Goal: Information Seeking & Learning: Learn about a topic

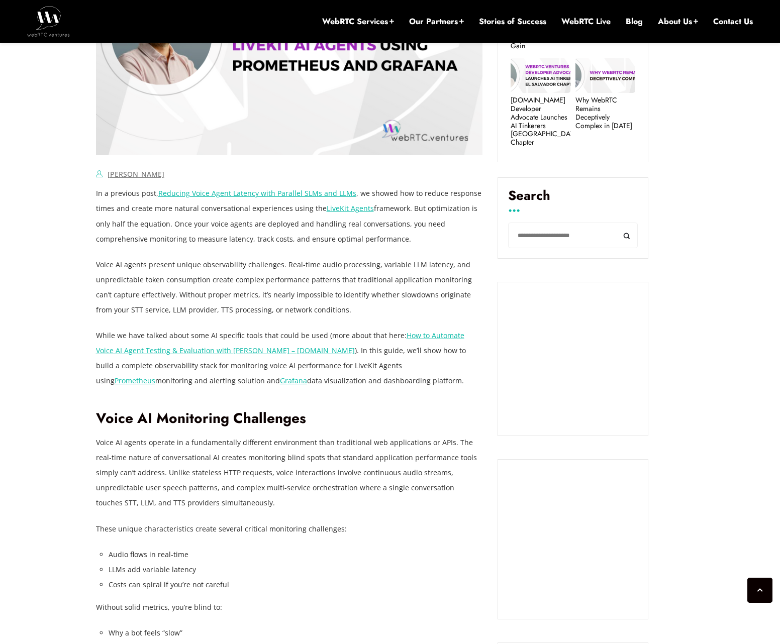
scroll to position [572, 0]
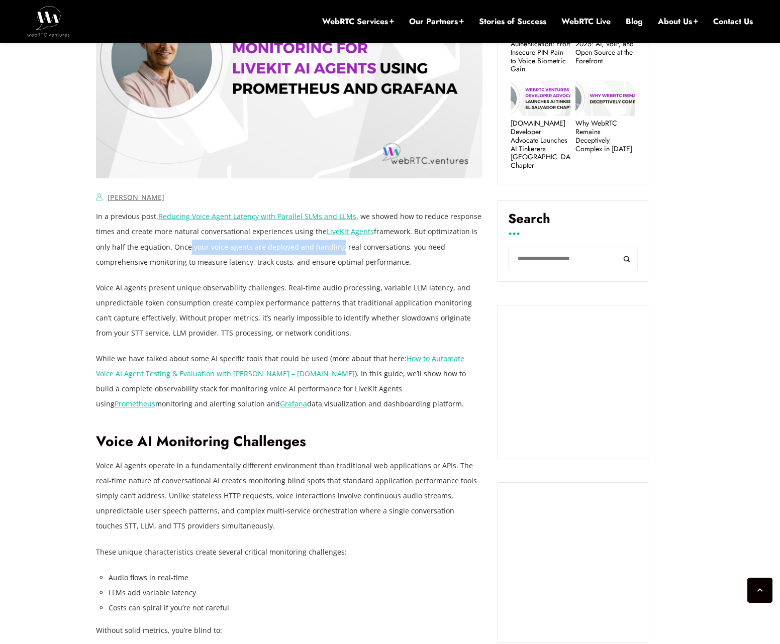
drag, startPoint x: 183, startPoint y: 248, endPoint x: 332, endPoint y: 254, distance: 148.9
click at [332, 254] on p "In a previous post, Reducing Voice Agent Latency with Parallel SLMs and LLMs , …" at bounding box center [289, 239] width 387 height 60
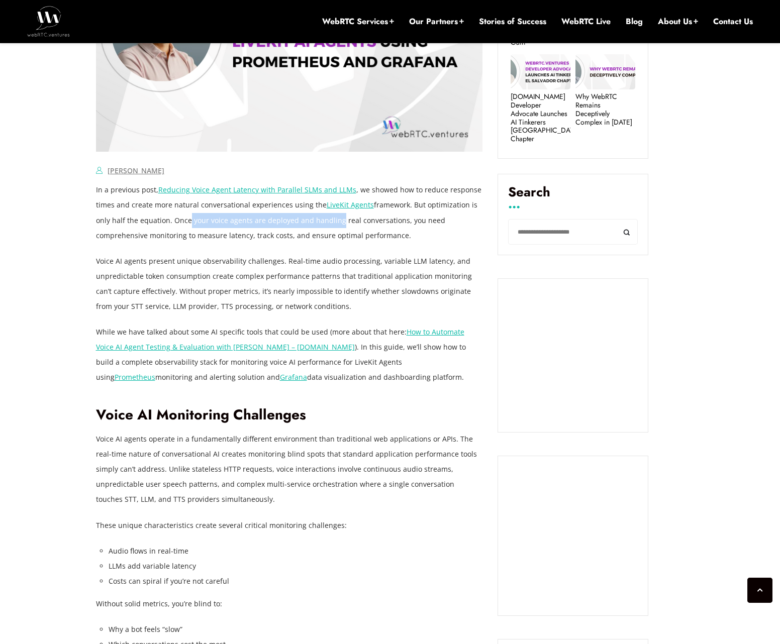
scroll to position [603, 0]
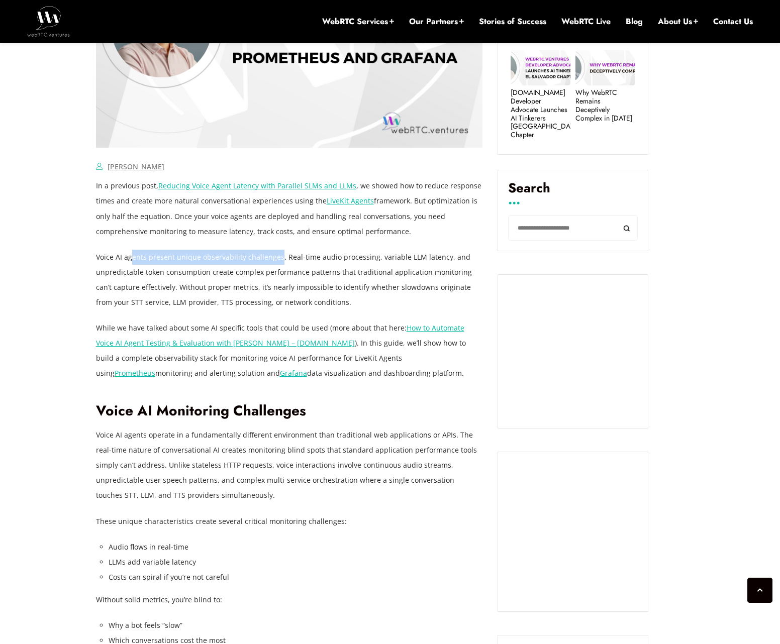
drag, startPoint x: 130, startPoint y: 259, endPoint x: 278, endPoint y: 260, distance: 148.3
click at [278, 260] on p "Voice AI agents present unique observability challenges. Real-time audio proces…" at bounding box center [289, 280] width 387 height 60
click at [277, 270] on p "Voice AI agents present unique observability challenges. Real-time audio proces…" at bounding box center [289, 280] width 387 height 60
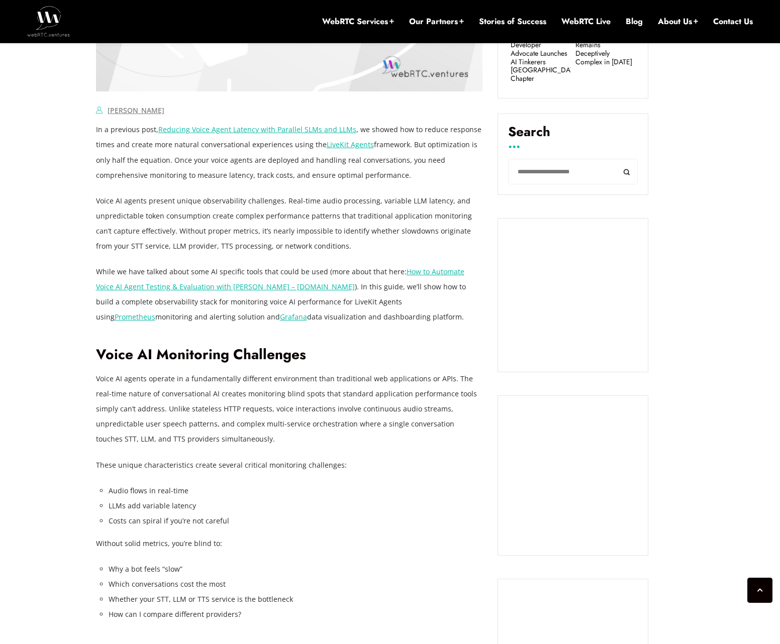
scroll to position [659, 0]
drag, startPoint x: 115, startPoint y: 378, endPoint x: 192, endPoint y: 379, distance: 76.9
click at [191, 379] on p "Voice AI agents operate in a fundamentally different environment than tradition…" at bounding box center [289, 408] width 387 height 75
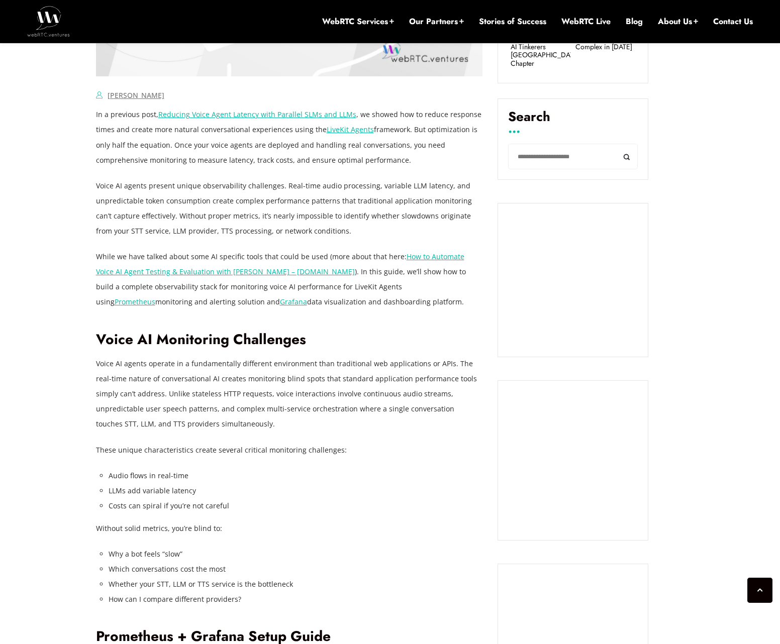
scroll to position [675, 0]
drag, startPoint x: 110, startPoint y: 476, endPoint x: 212, endPoint y: 477, distance: 102.0
click at [212, 477] on li "Audio flows in real-time" at bounding box center [296, 475] width 374 height 15
click at [232, 479] on li "Audio flows in real-time" at bounding box center [296, 475] width 374 height 15
drag, startPoint x: 136, startPoint y: 490, endPoint x: 248, endPoint y: 489, distance: 112.1
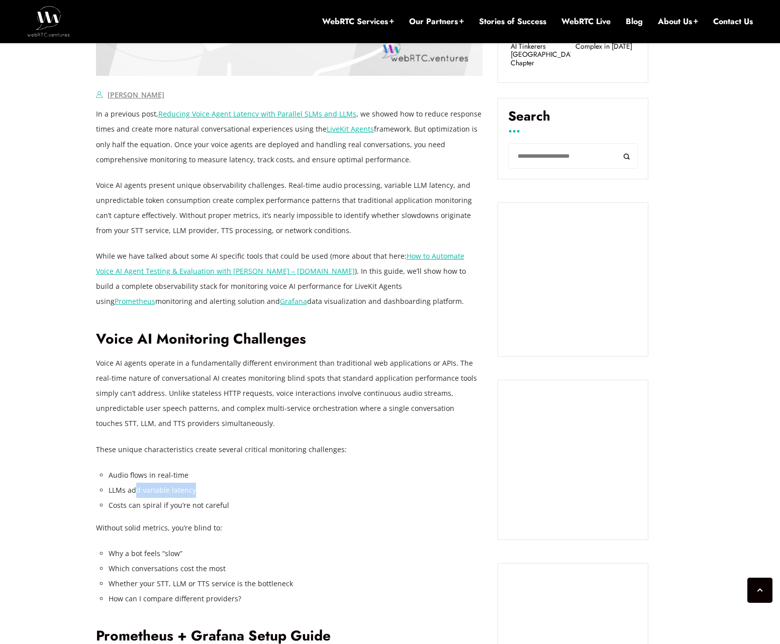
click at [208, 489] on li "LLMs add variable latency" at bounding box center [296, 490] width 374 height 15
click at [278, 493] on li "LLMs add variable latency" at bounding box center [296, 490] width 374 height 15
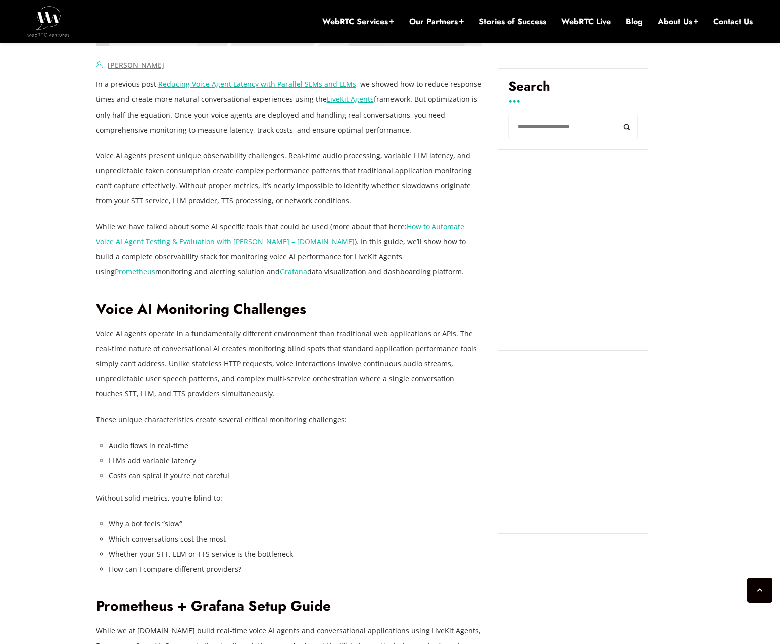
scroll to position [705, 0]
drag, startPoint x: 117, startPoint y: 500, endPoint x: 230, endPoint y: 502, distance: 112.6
click at [229, 502] on p "Without solid metrics, you’re blind to:" at bounding box center [289, 497] width 387 height 15
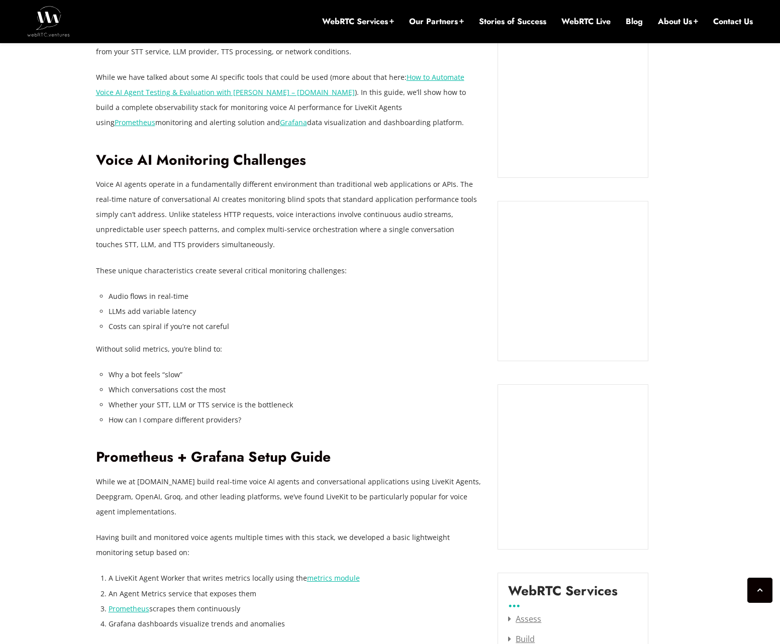
scroll to position [855, 0]
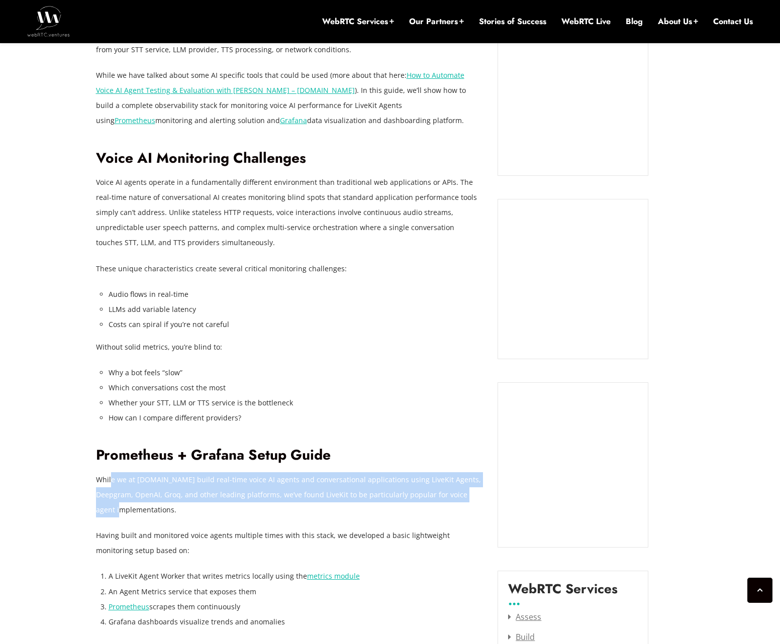
drag, startPoint x: 110, startPoint y: 481, endPoint x: 478, endPoint y: 497, distance: 368.3
click at [478, 497] on p "While we at [DOMAIN_NAME] build real-time voice AI agents and conversational ap…" at bounding box center [289, 494] width 387 height 45
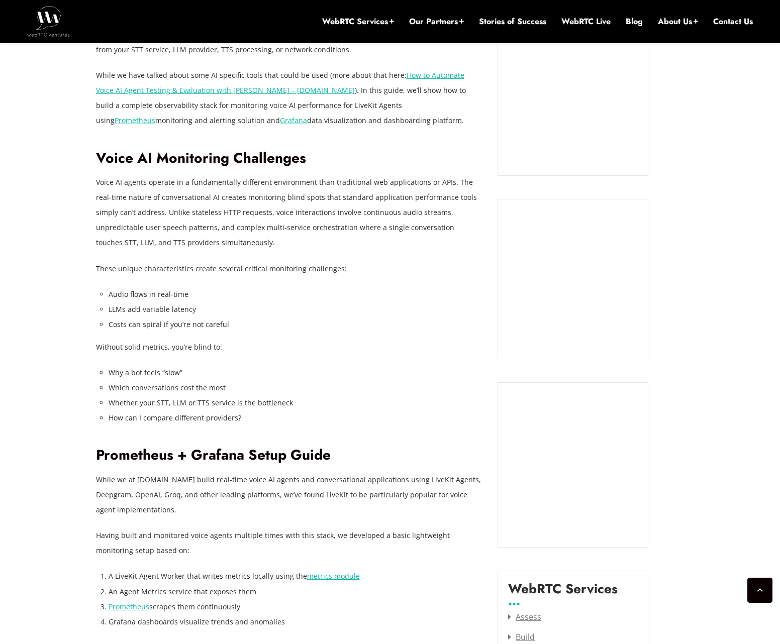
click at [458, 505] on p "While we at [DOMAIN_NAME] build real-time voice AI agents and conversational ap…" at bounding box center [289, 494] width 387 height 45
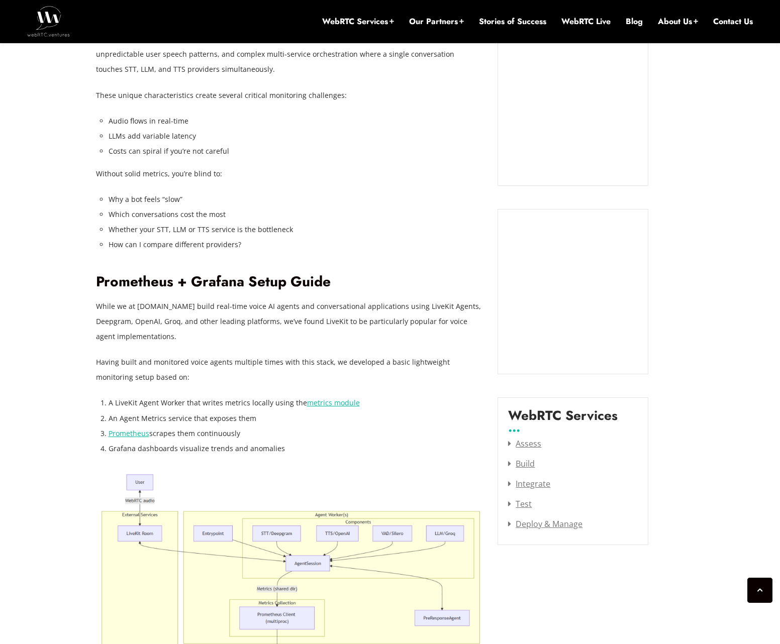
scroll to position [1052, 0]
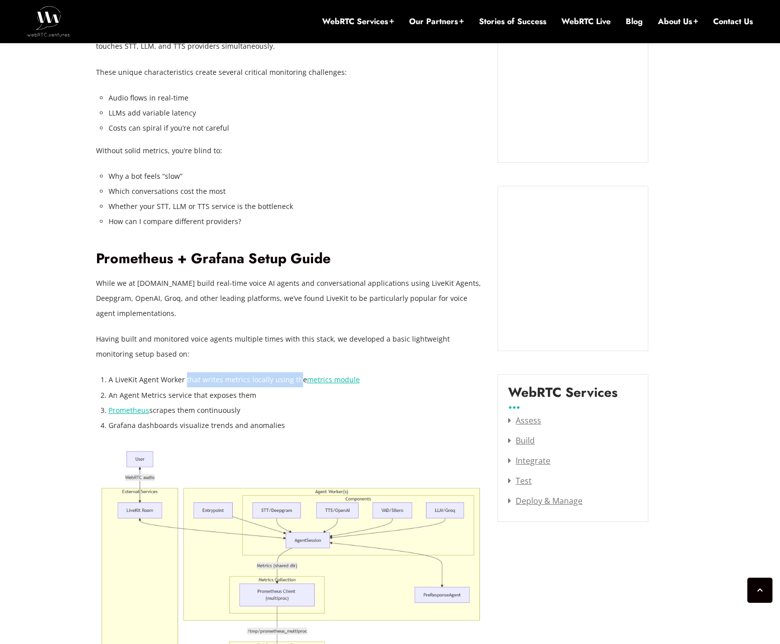
drag, startPoint x: 184, startPoint y: 378, endPoint x: 296, endPoint y: 379, distance: 111.6
click at [296, 379] on li "A LiveKit Agent Worker that writes metrics locally using the metrics module" at bounding box center [296, 379] width 374 height 15
drag, startPoint x: 125, startPoint y: 394, endPoint x: 263, endPoint y: 396, distance: 138.7
click at [263, 396] on li "An Agent Metrics service that exposes them" at bounding box center [296, 395] width 374 height 15
click at [281, 403] on li "Prometheus scrapes them continuously" at bounding box center [296, 410] width 374 height 15
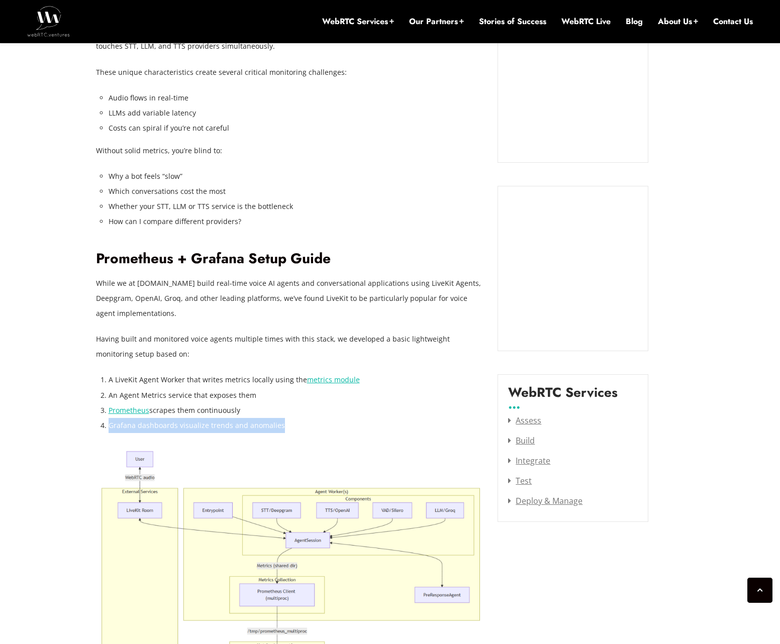
drag, startPoint x: 109, startPoint y: 425, endPoint x: 302, endPoint y: 420, distance: 193.6
click at [302, 420] on li "Grafana dashboards visualize trends and anomalies" at bounding box center [296, 425] width 374 height 15
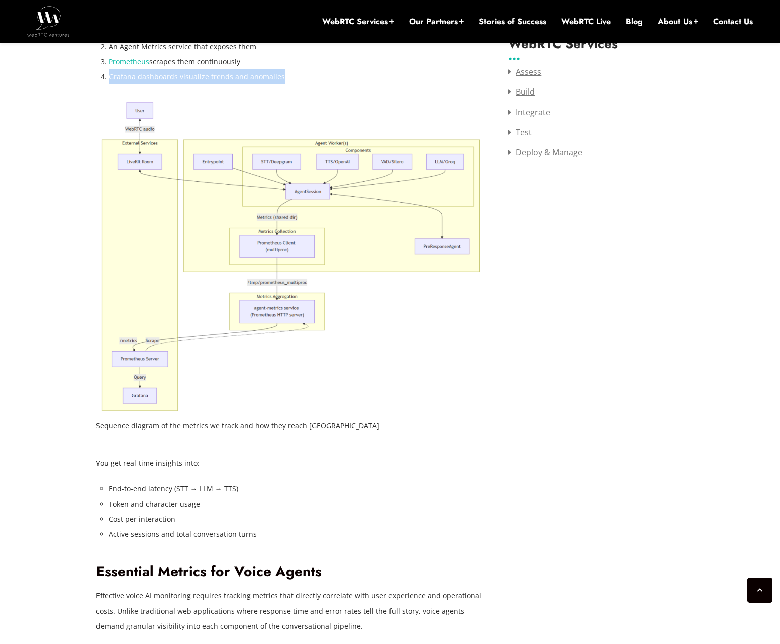
scroll to position [1424, 0]
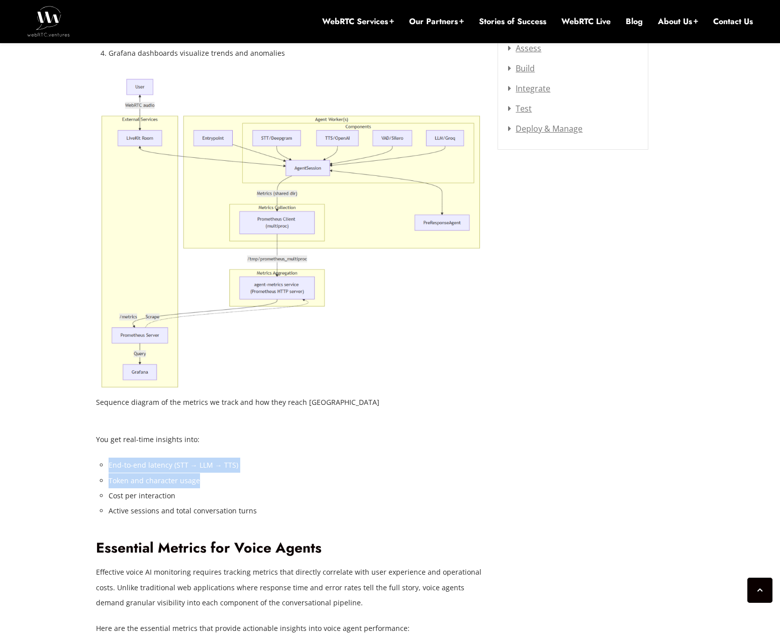
drag, startPoint x: 107, startPoint y: 463, endPoint x: 289, endPoint y: 480, distance: 183.2
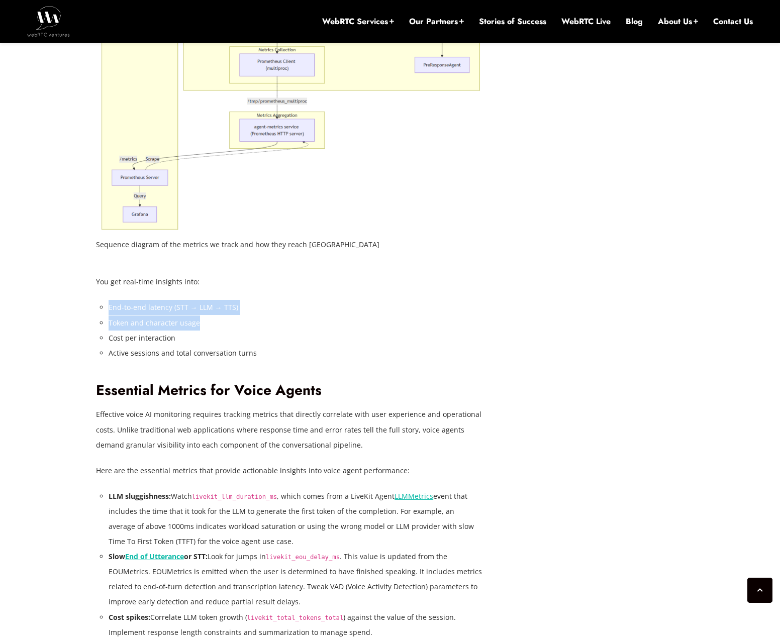
scroll to position [1594, 0]
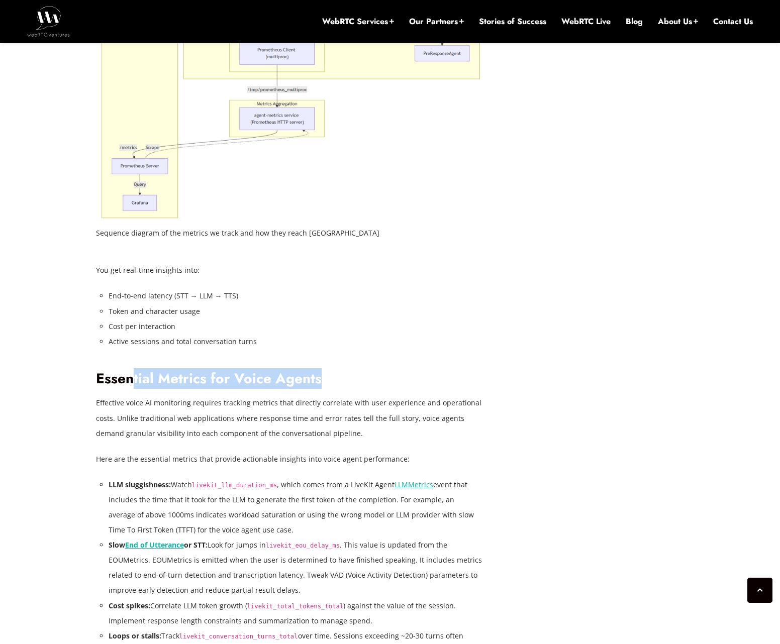
drag, startPoint x: 325, startPoint y: 380, endPoint x: 129, endPoint y: 372, distance: 196.7
click at [130, 370] on h2 "Essential Metrics for Voice Agents" at bounding box center [289, 379] width 387 height 18
drag, startPoint x: 124, startPoint y: 401, endPoint x: 155, endPoint y: 408, distance: 31.8
click at [124, 401] on p "Effective voice AI monitoring requires tracking metrics that directly correlate…" at bounding box center [289, 418] width 387 height 45
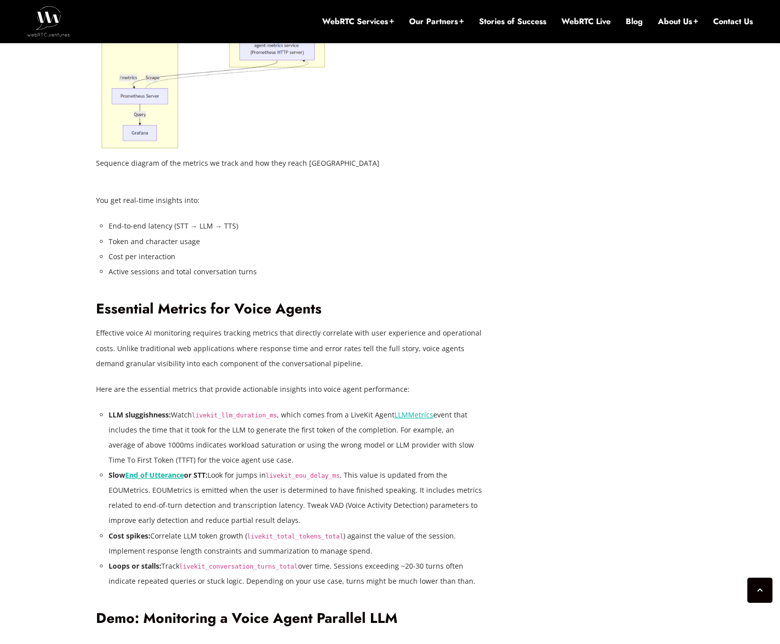
scroll to position [1666, 0]
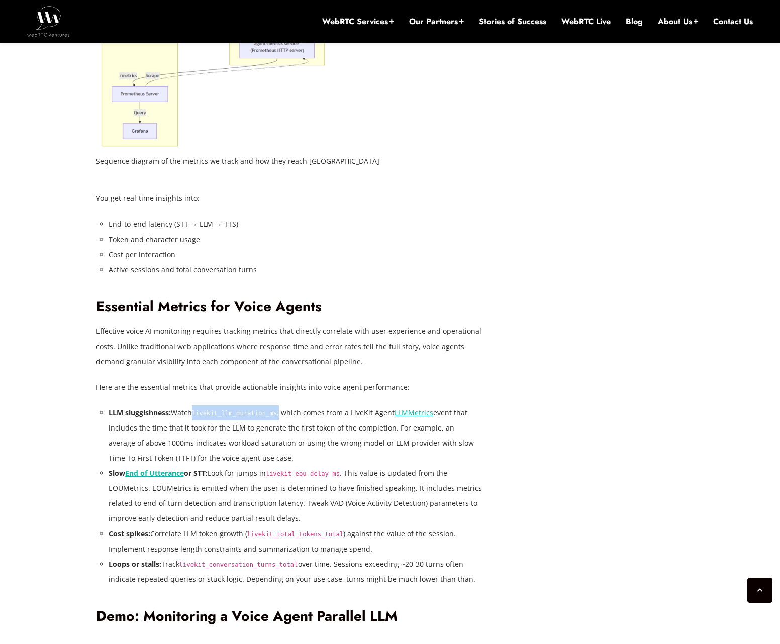
drag, startPoint x: 196, startPoint y: 413, endPoint x: 282, endPoint y: 413, distance: 86.5
click at [282, 413] on li "LLM sluggishness: Watch livekit_llm_duration_ms , which comes from a LiveKit Ag…" at bounding box center [296, 436] width 374 height 60
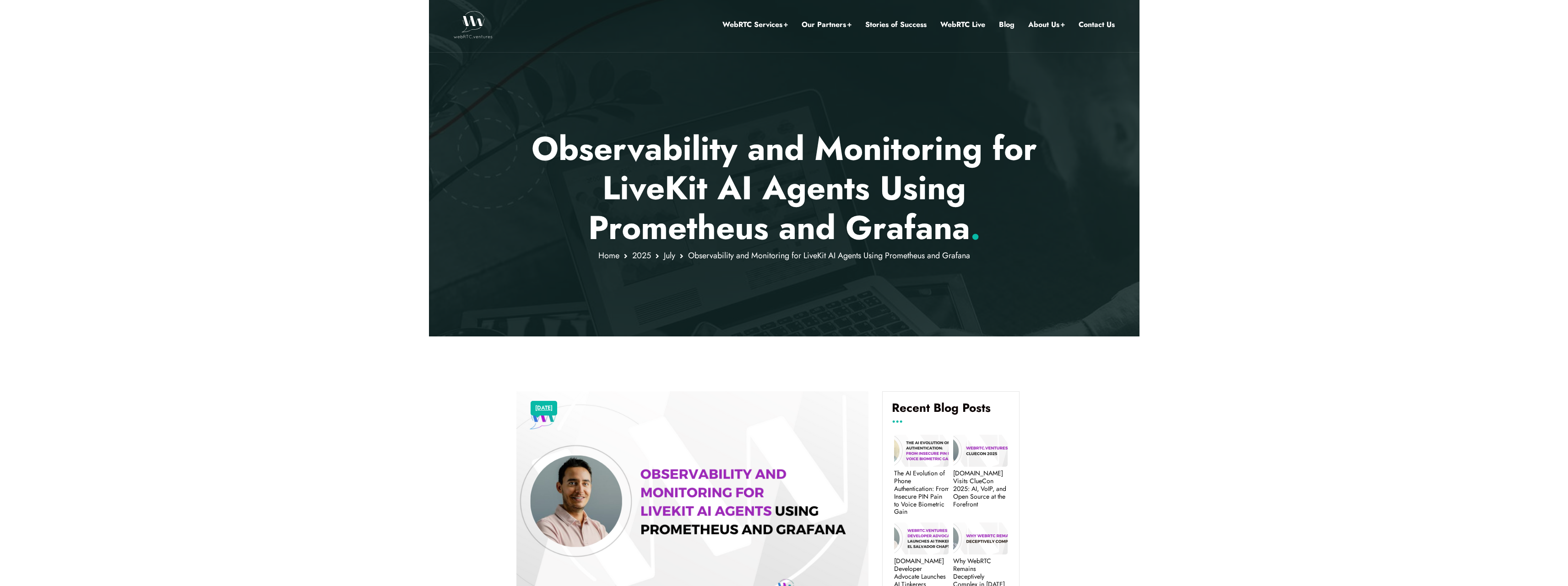
scroll to position [0, 0]
